Goal: Find specific page/section: Find specific page/section

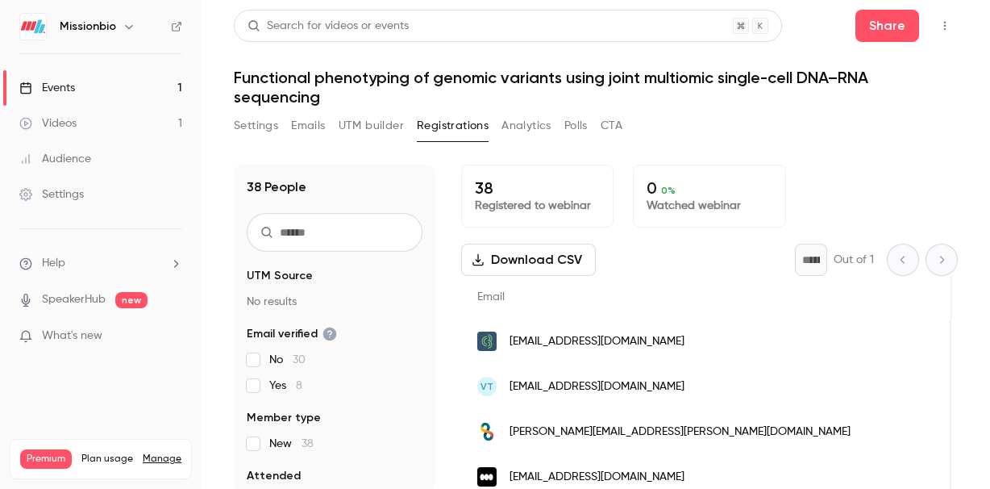
scroll to position [0, 442]
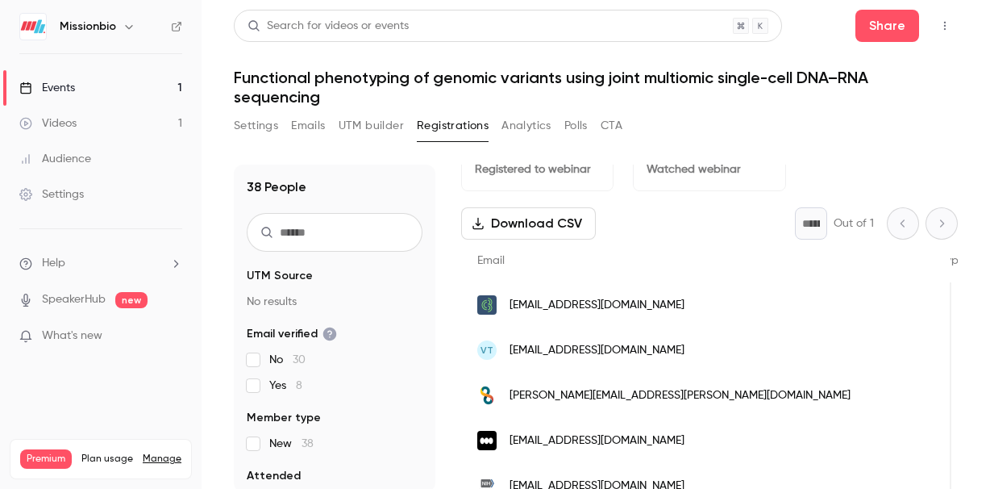
click at [255, 134] on button "Settings" at bounding box center [256, 126] width 44 height 26
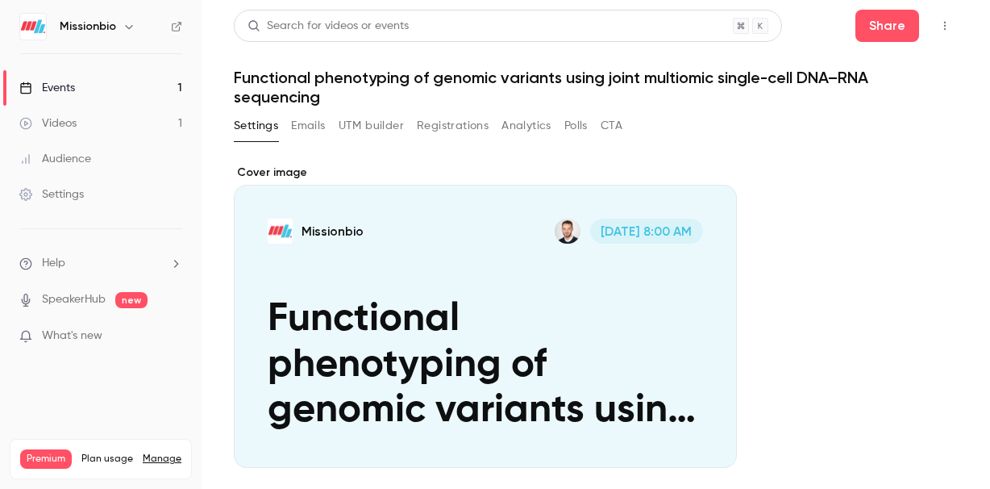
click at [445, 123] on button "Registrations" at bounding box center [453, 126] width 72 height 26
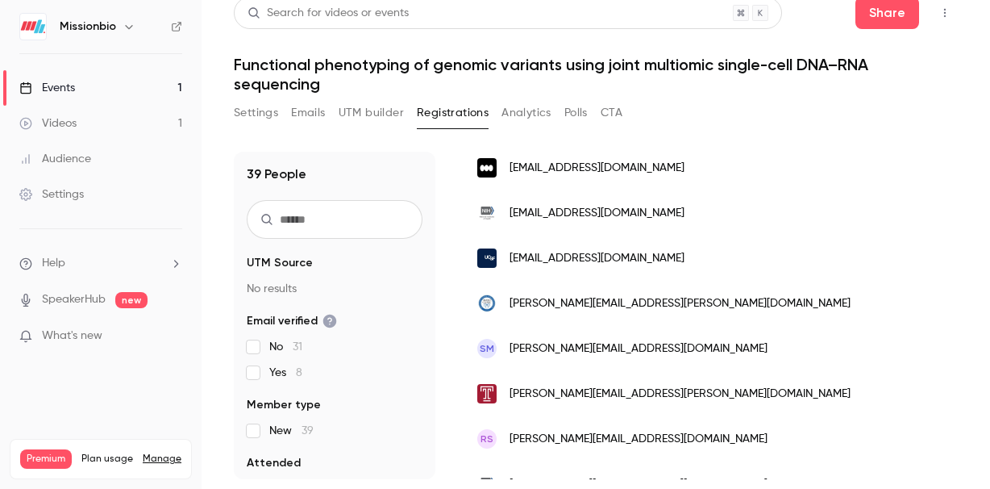
scroll to position [352, 0]
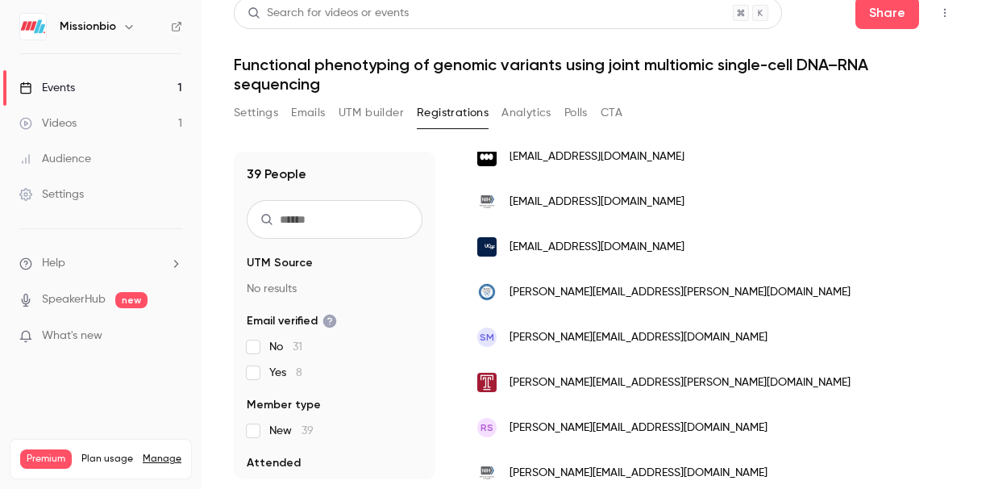
click at [578, 108] on button "Polls" at bounding box center [575, 113] width 23 height 26
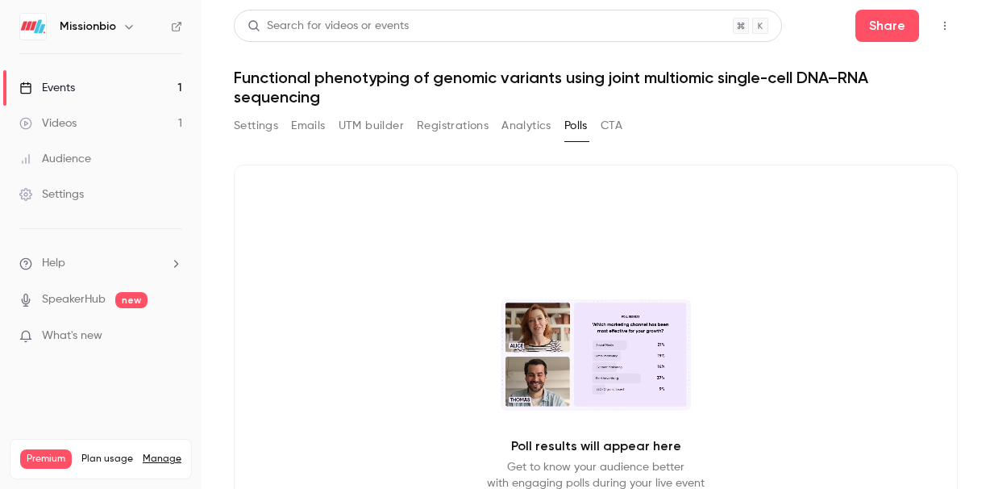
click at [522, 125] on button "Analytics" at bounding box center [526, 126] width 50 height 26
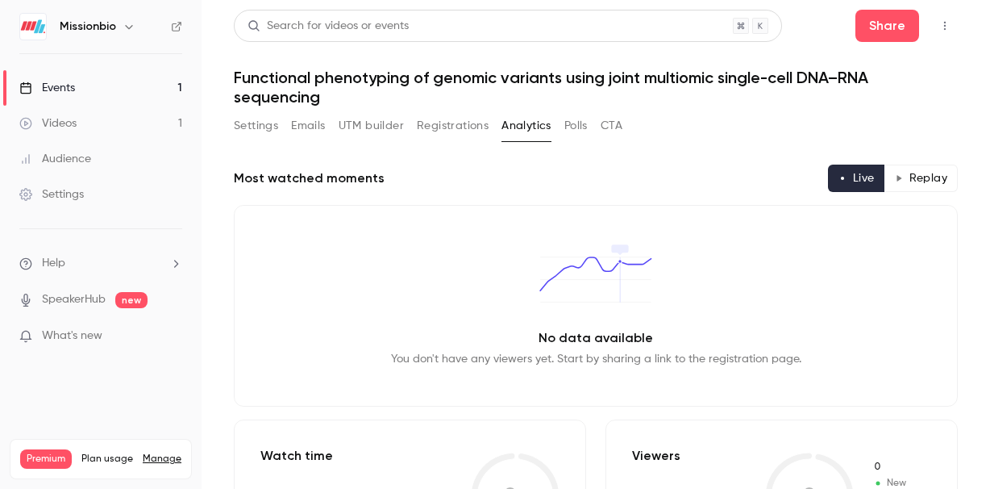
click at [609, 122] on button "CTA" at bounding box center [612, 126] width 22 height 26
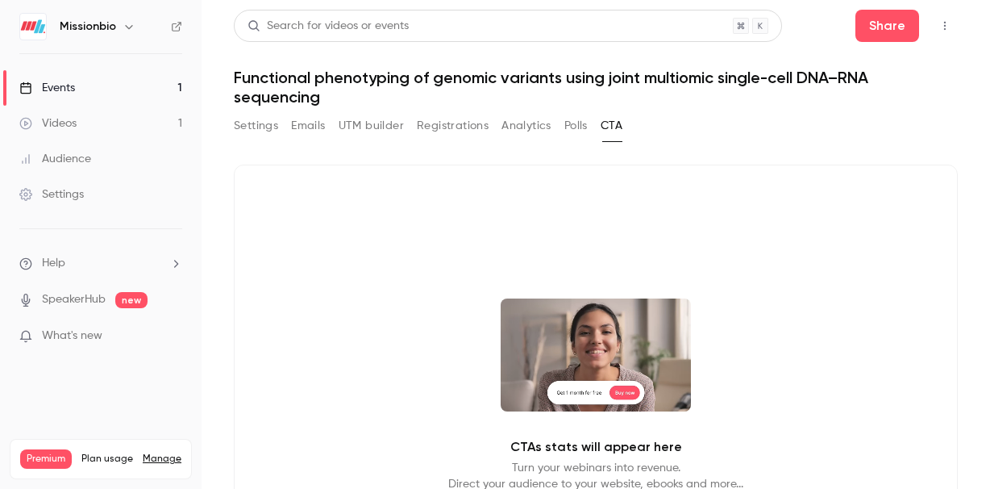
click at [306, 131] on button "Emails" at bounding box center [308, 126] width 34 height 26
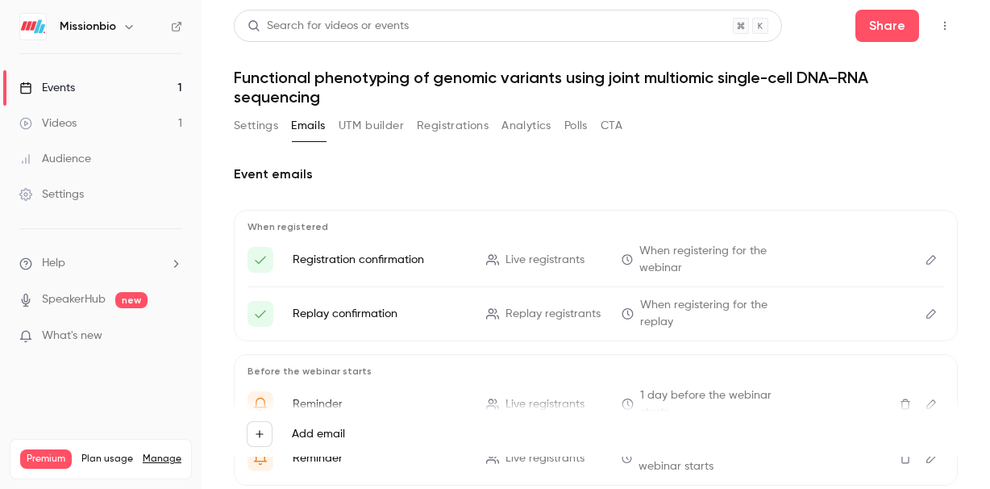
click at [263, 120] on button "Settings" at bounding box center [256, 126] width 44 height 26
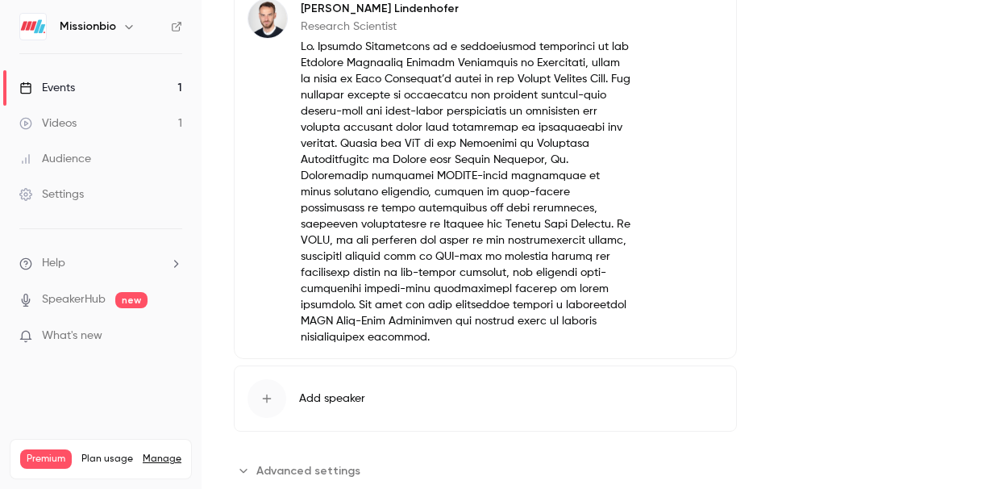
scroll to position [1045, 0]
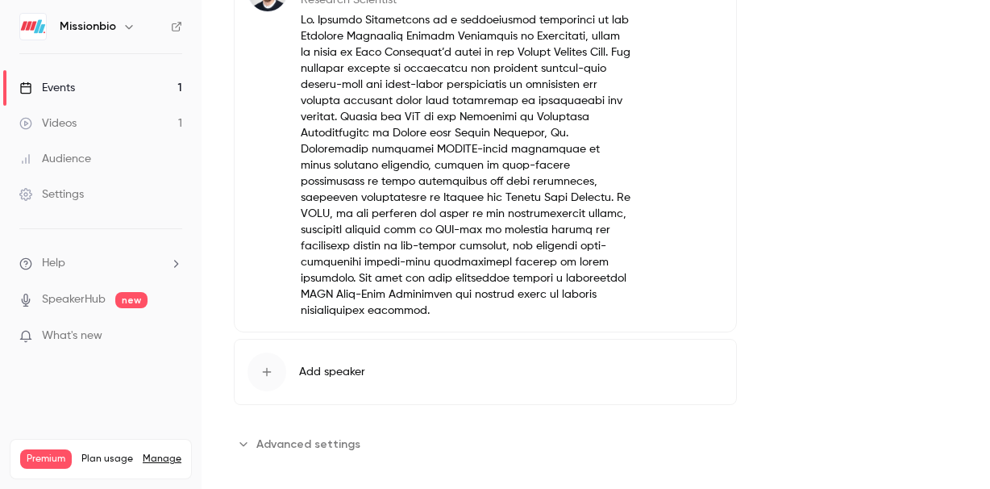
click at [330, 435] on span "Advanced settings" at bounding box center [308, 443] width 104 height 17
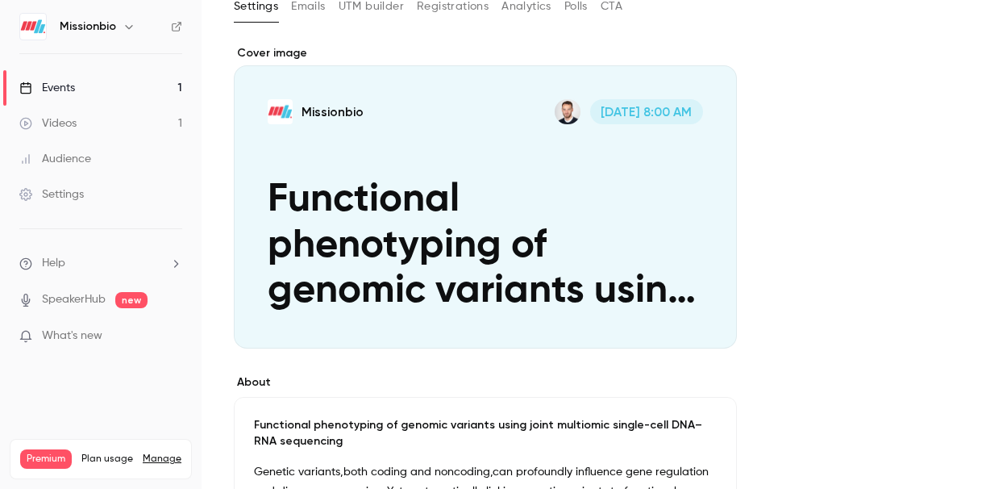
scroll to position [0, 0]
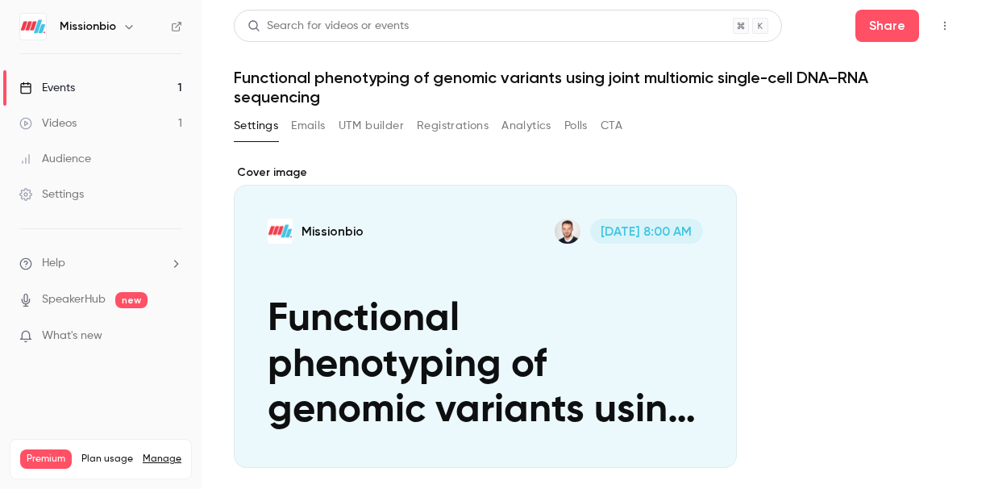
click at [306, 120] on button "Emails" at bounding box center [308, 126] width 34 height 26
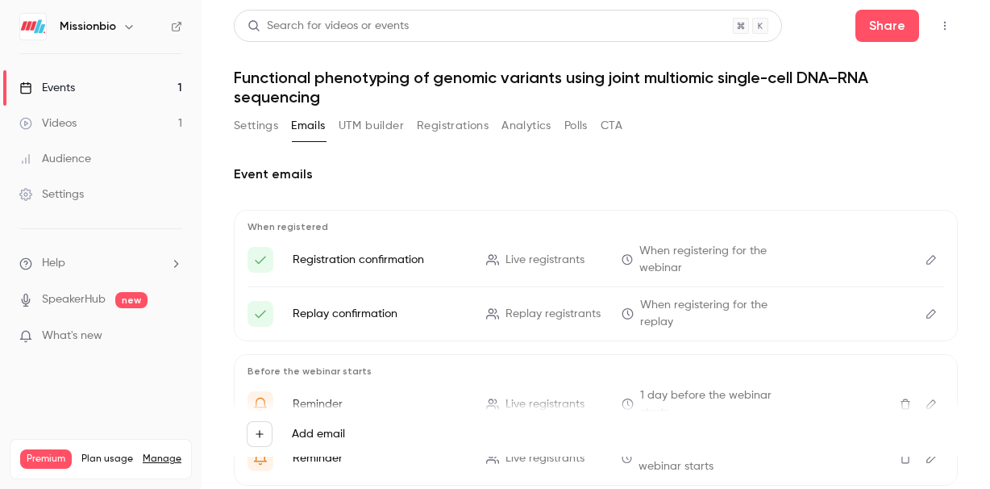
click at [359, 128] on button "UTM builder" at bounding box center [371, 126] width 65 height 26
